Goal: Task Accomplishment & Management: Manage account settings

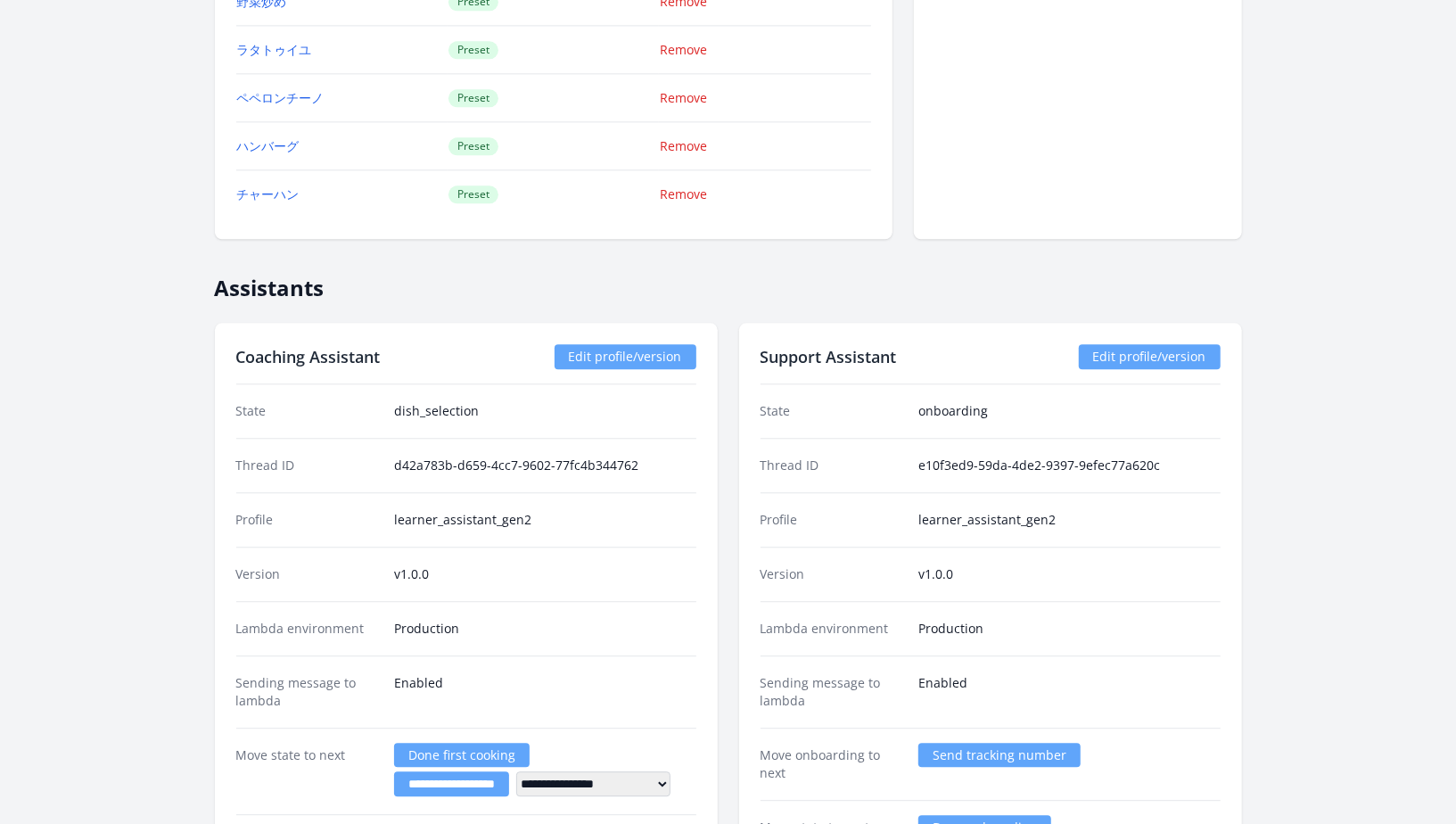
scroll to position [2748, 0]
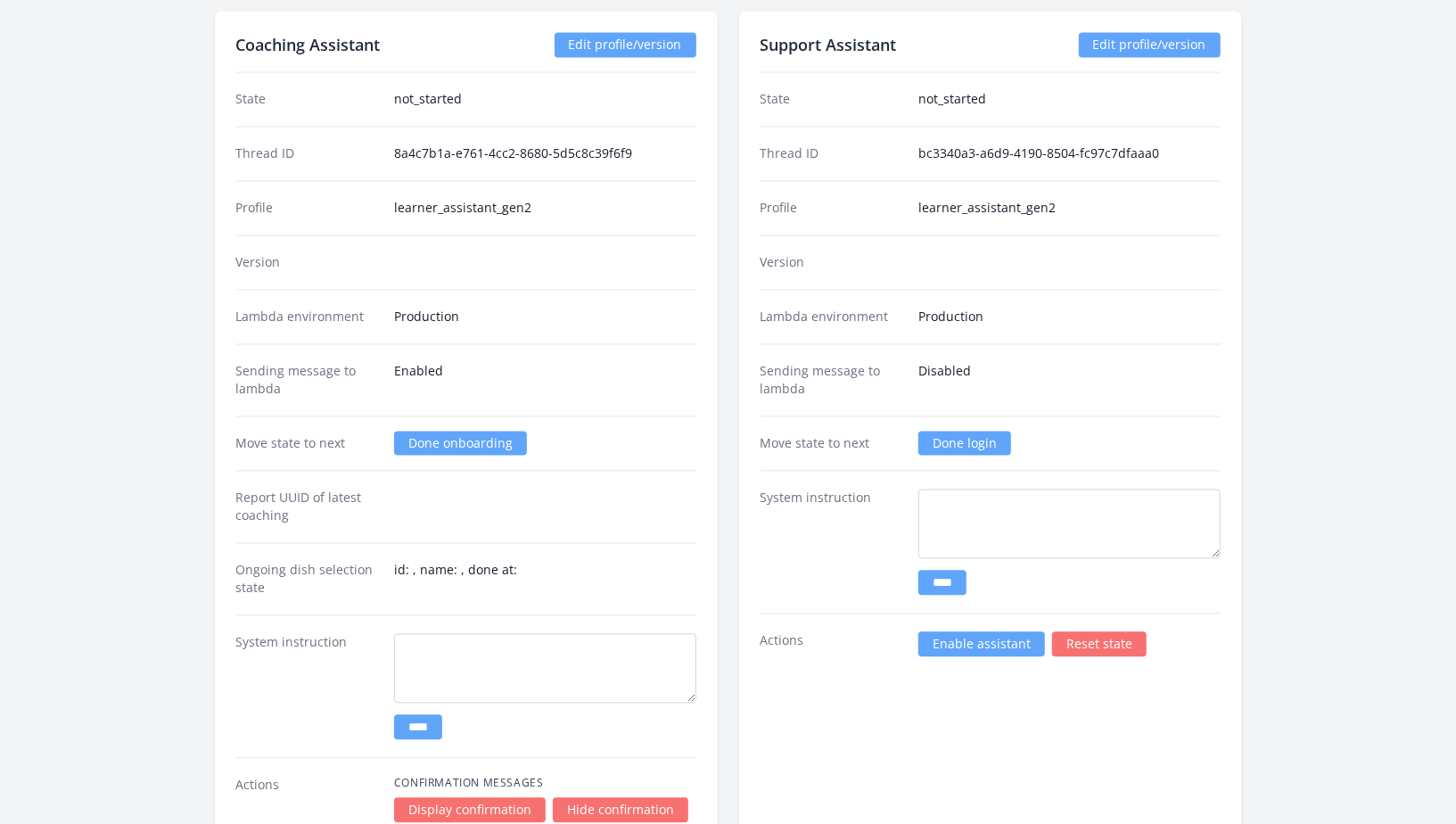
scroll to position [2180, 0]
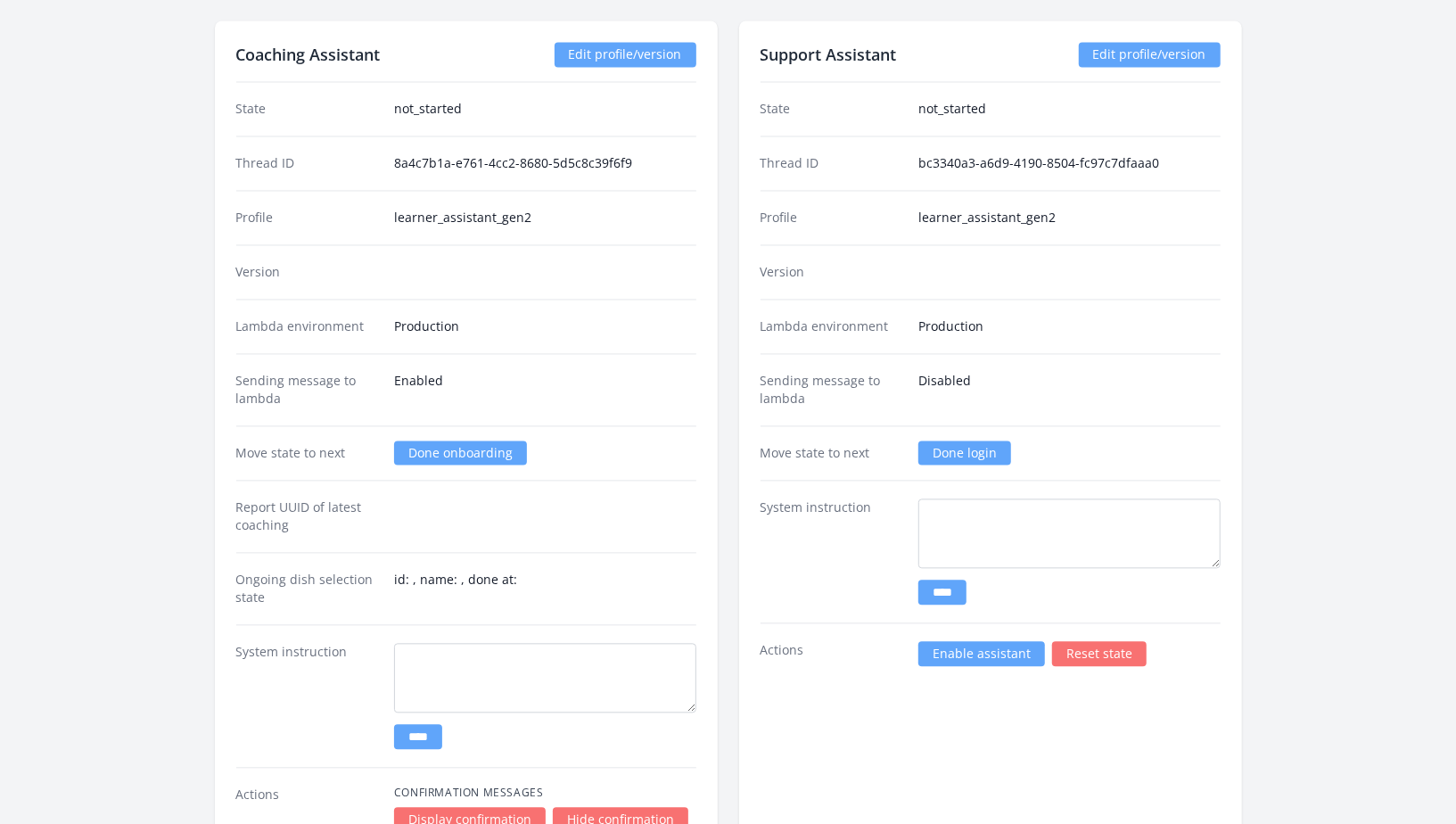
click at [602, 53] on link "Edit profile/version" at bounding box center [625, 55] width 141 height 25
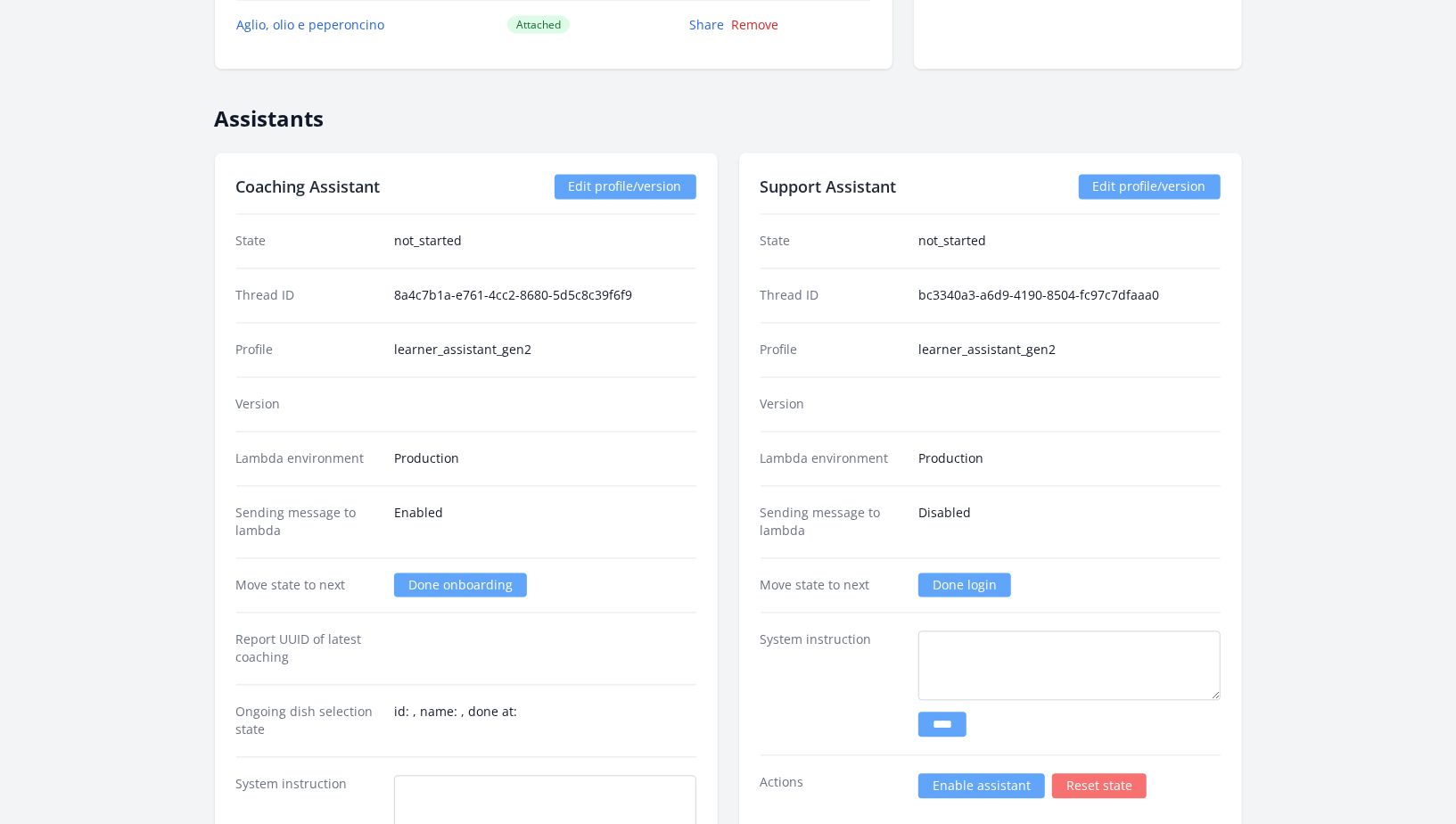
scroll to position [2031, 0]
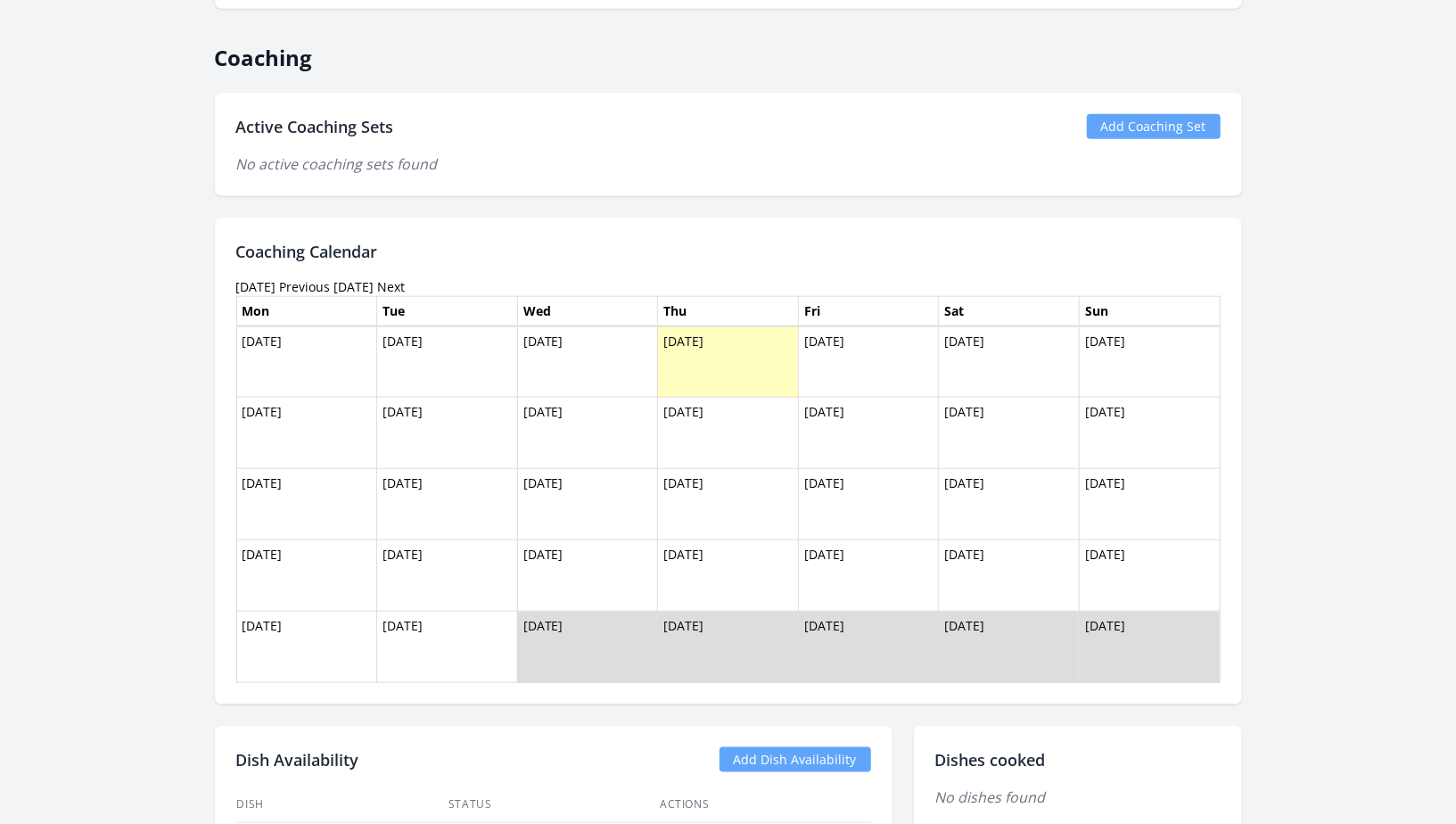
scroll to position [1109, 0]
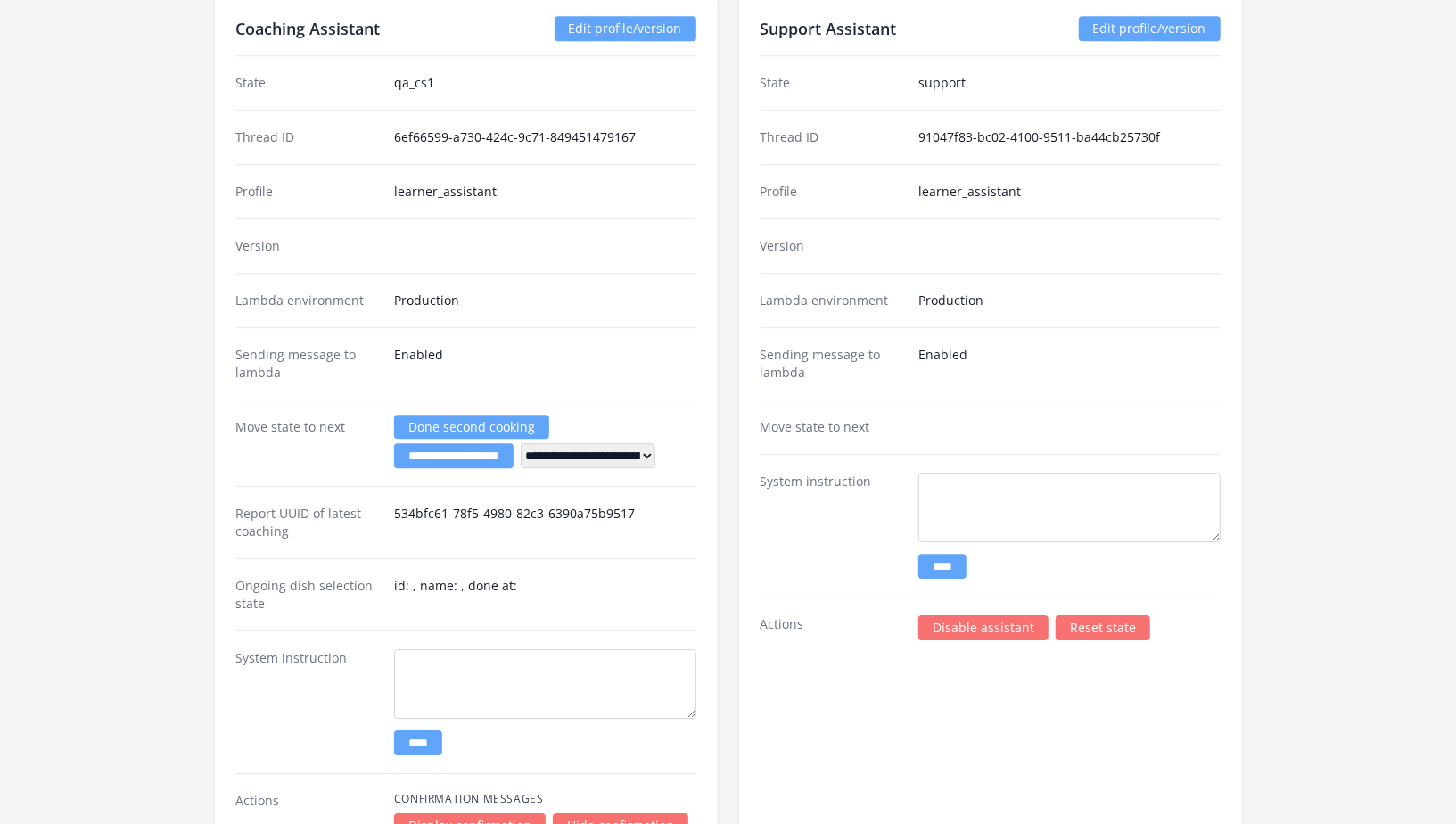
scroll to position [3244, 0]
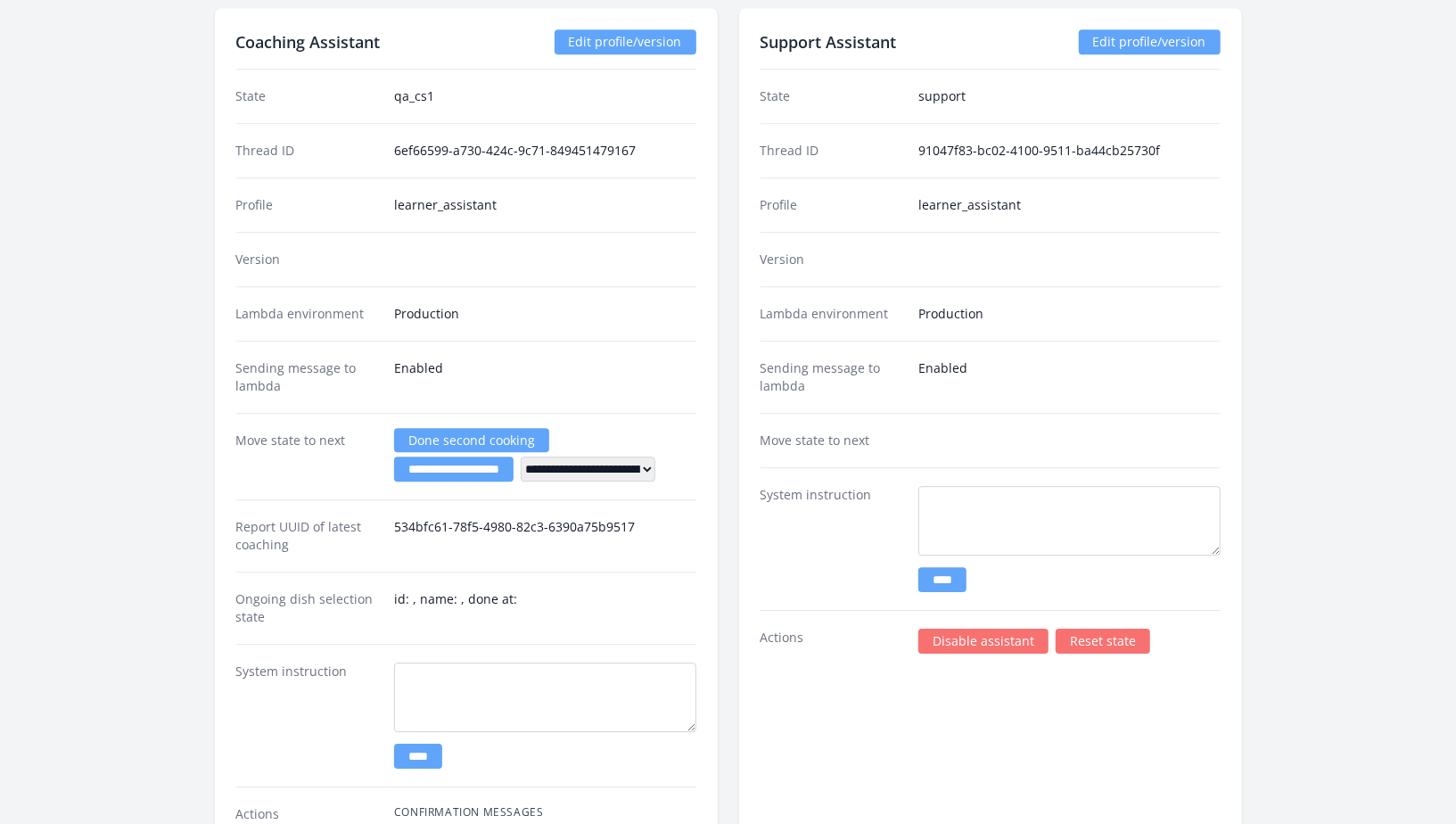
click at [1109, 29] on link "Edit profile/version" at bounding box center [1150, 41] width 141 height 25
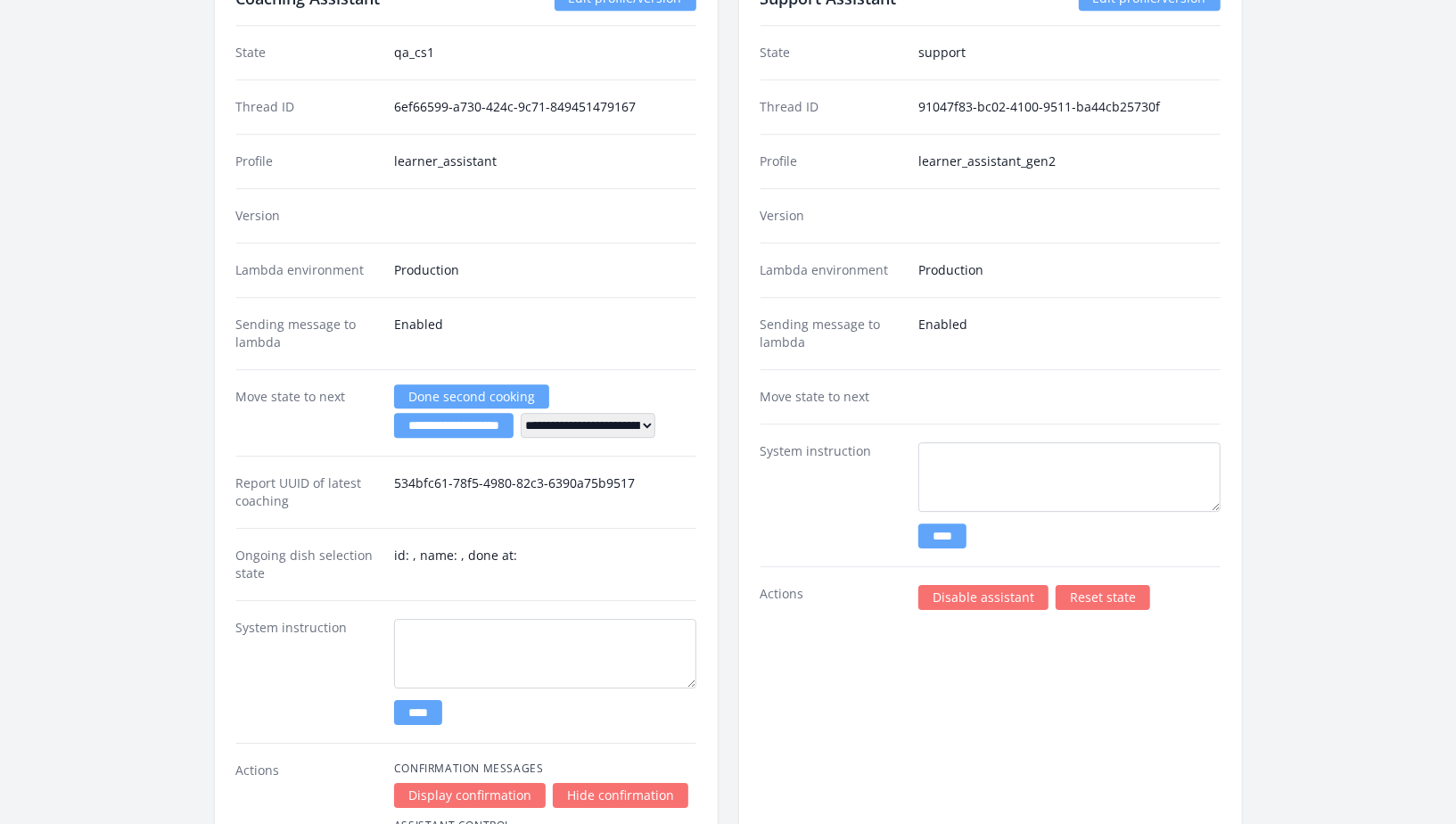
click at [1098, 586] on link "Reset state" at bounding box center [1103, 598] width 94 height 25
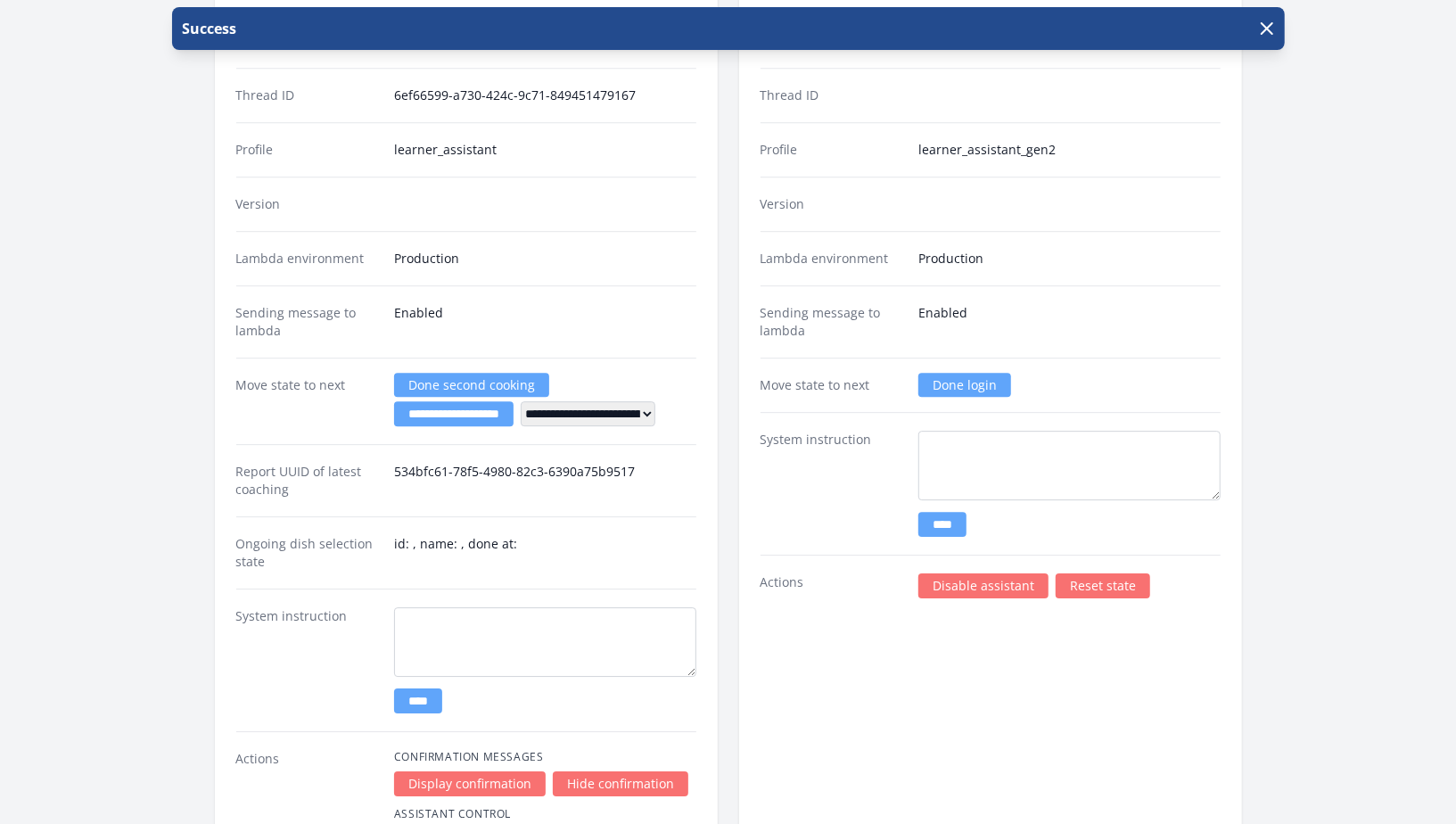
scroll to position [3301, 0]
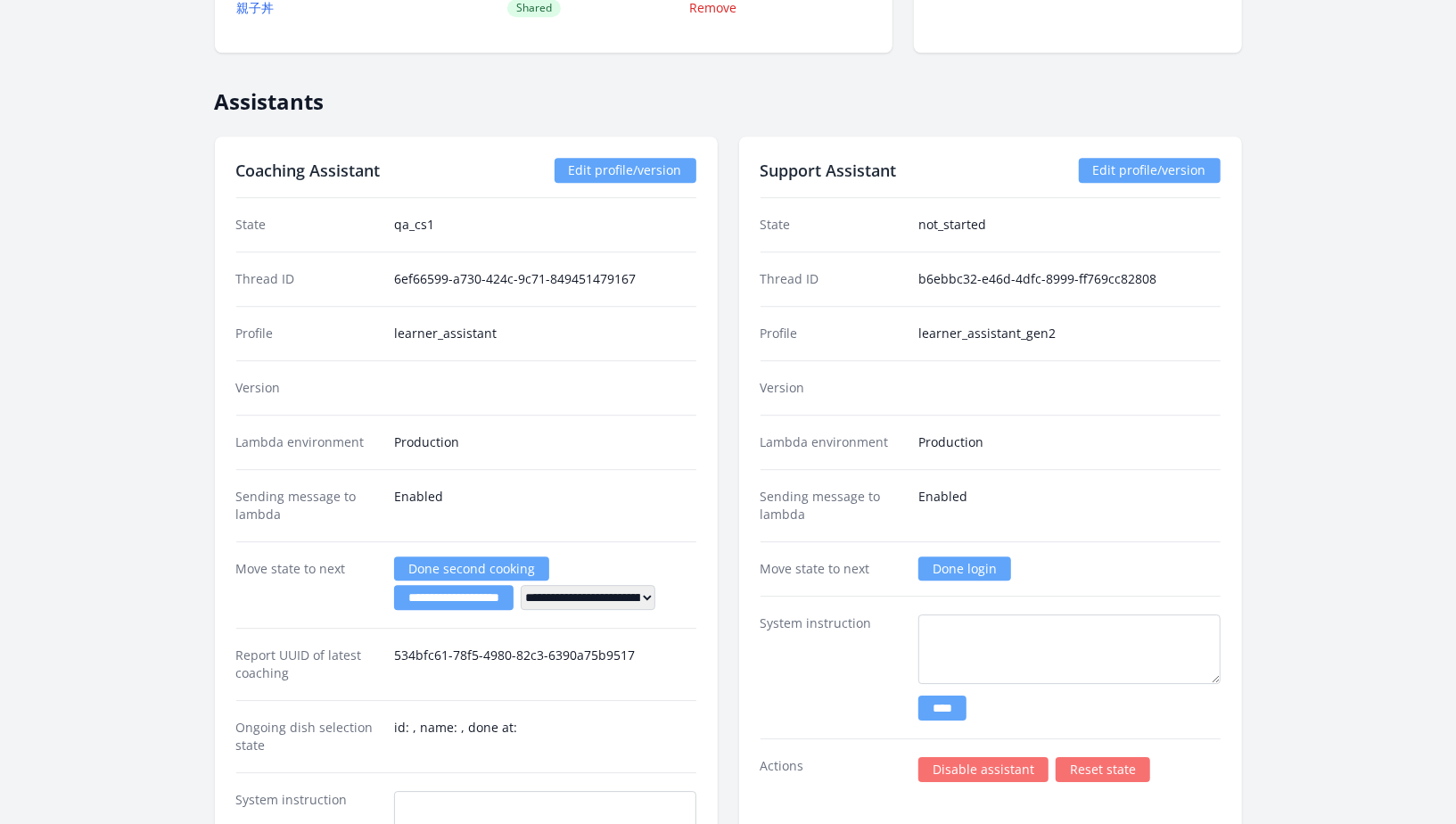
scroll to position [3217, 0]
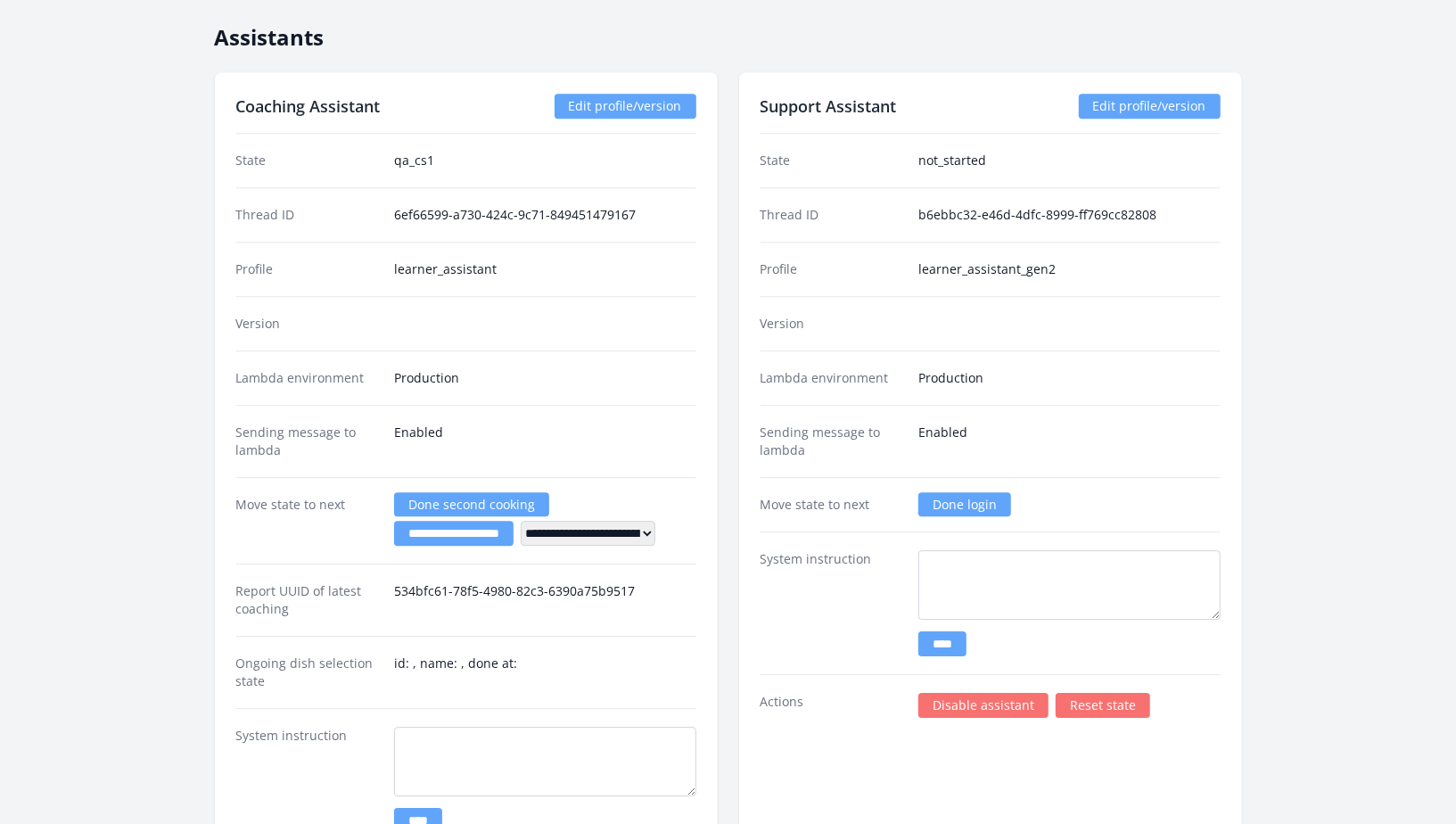
click at [952, 499] on link "Done login" at bounding box center [964, 504] width 92 height 25
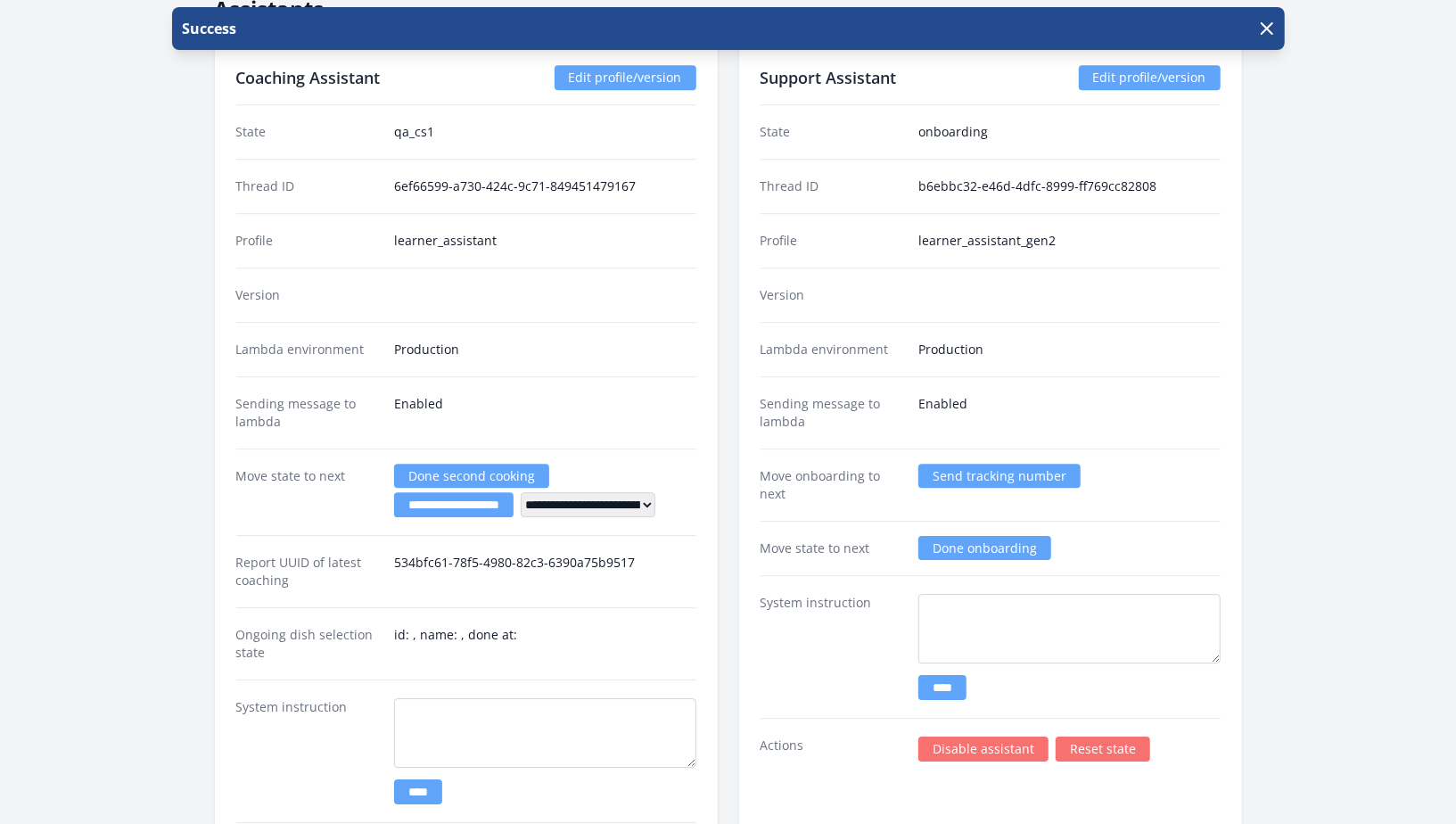
scroll to position [3331, 0]
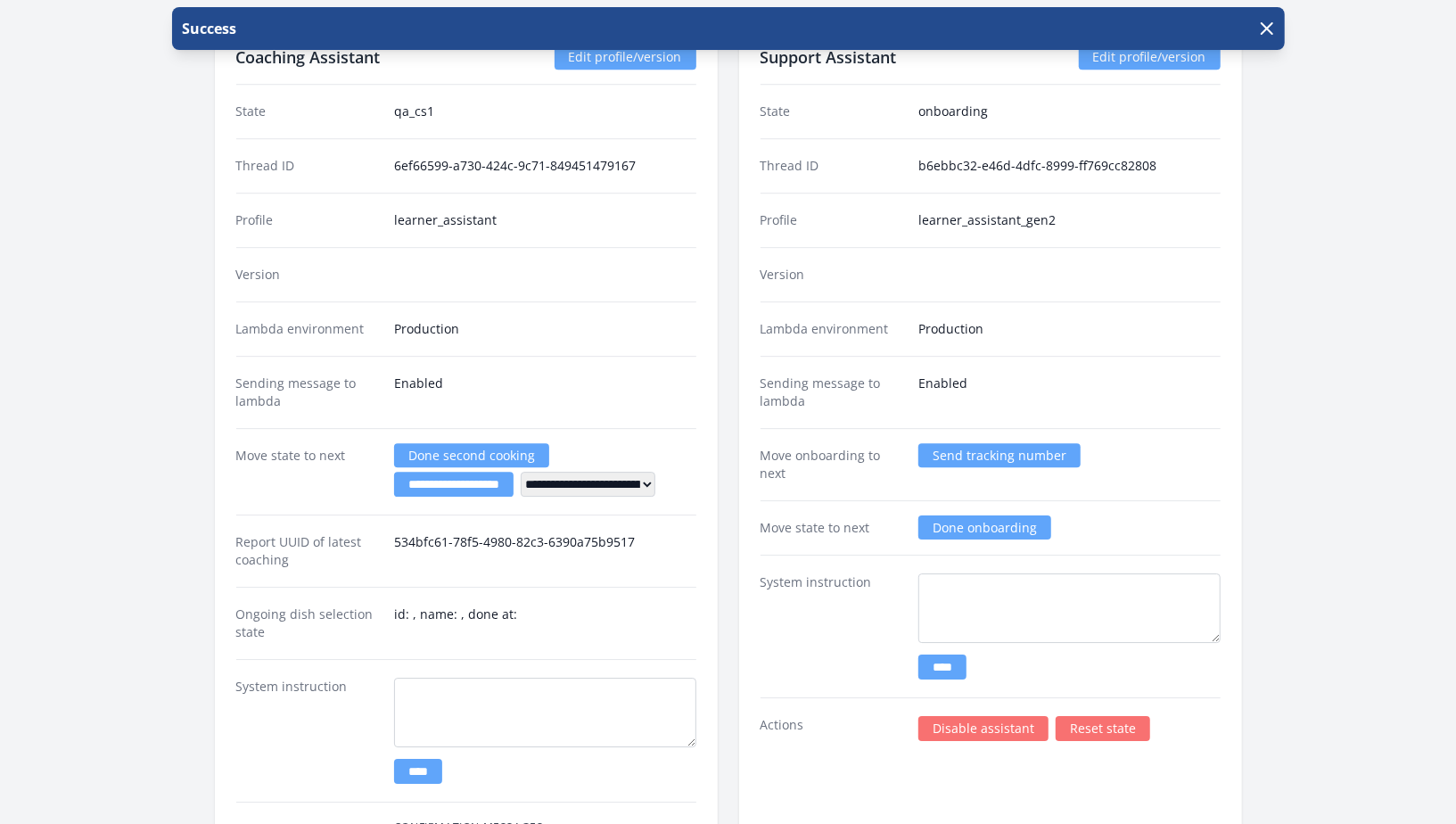
click at [1032, 443] on link "Send tracking number" at bounding box center [999, 455] width 162 height 25
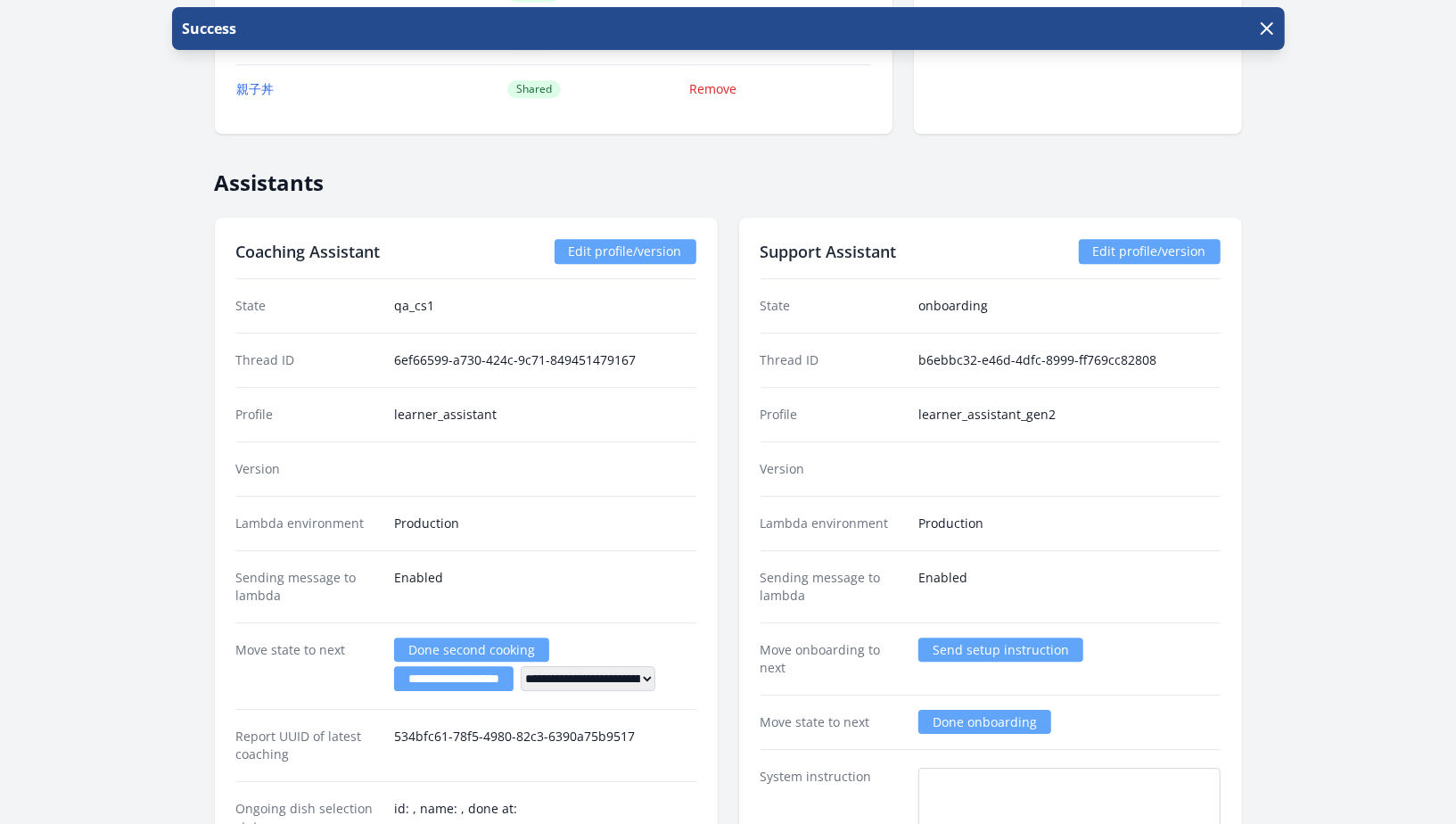
scroll to position [3144, 0]
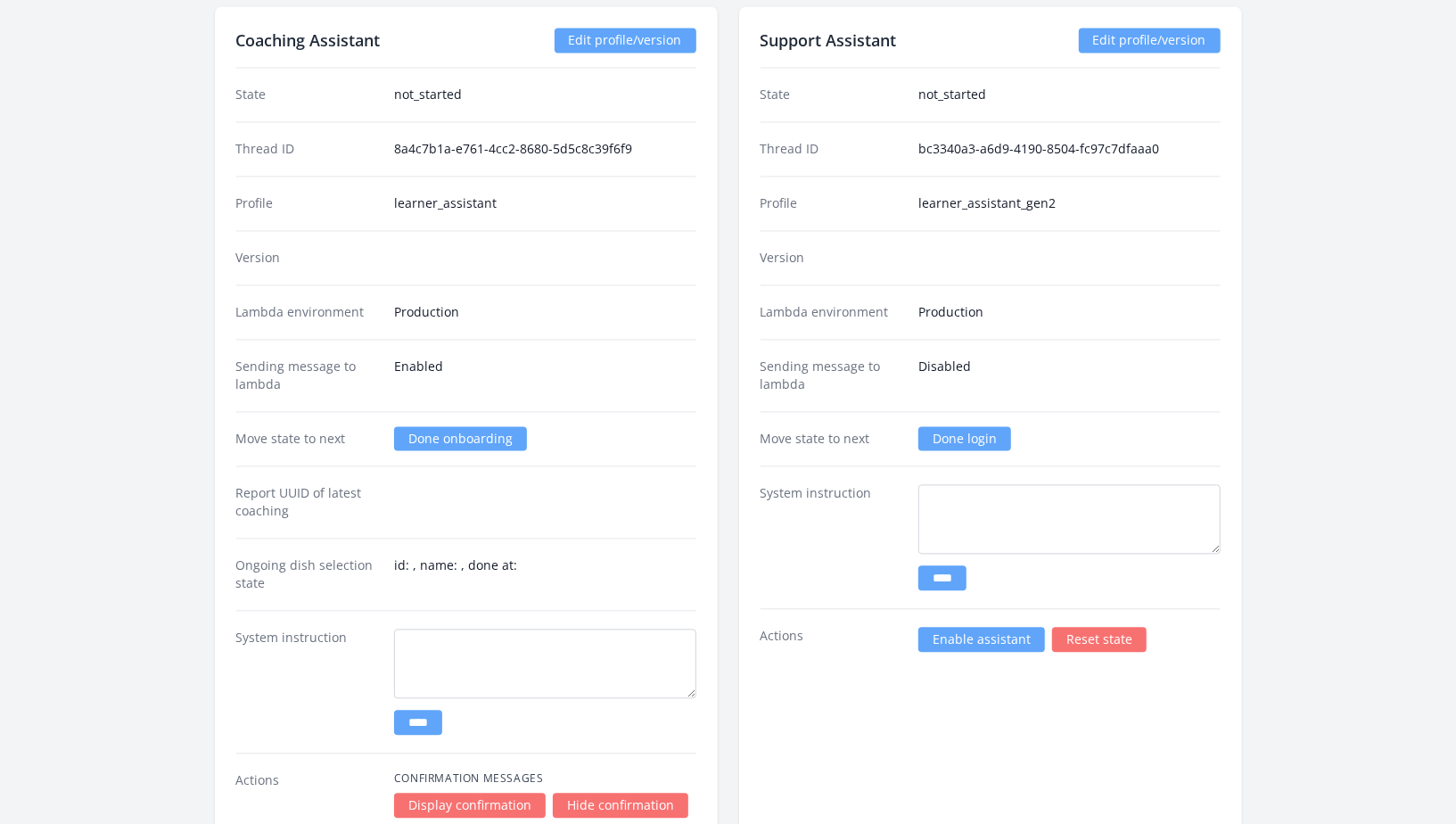
scroll to position [2197, 0]
